Goal: Task Accomplishment & Management: Manage account settings

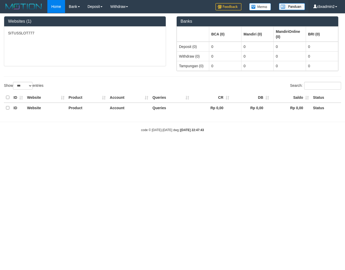
select select "***"
